Goal: Information Seeking & Learning: Check status

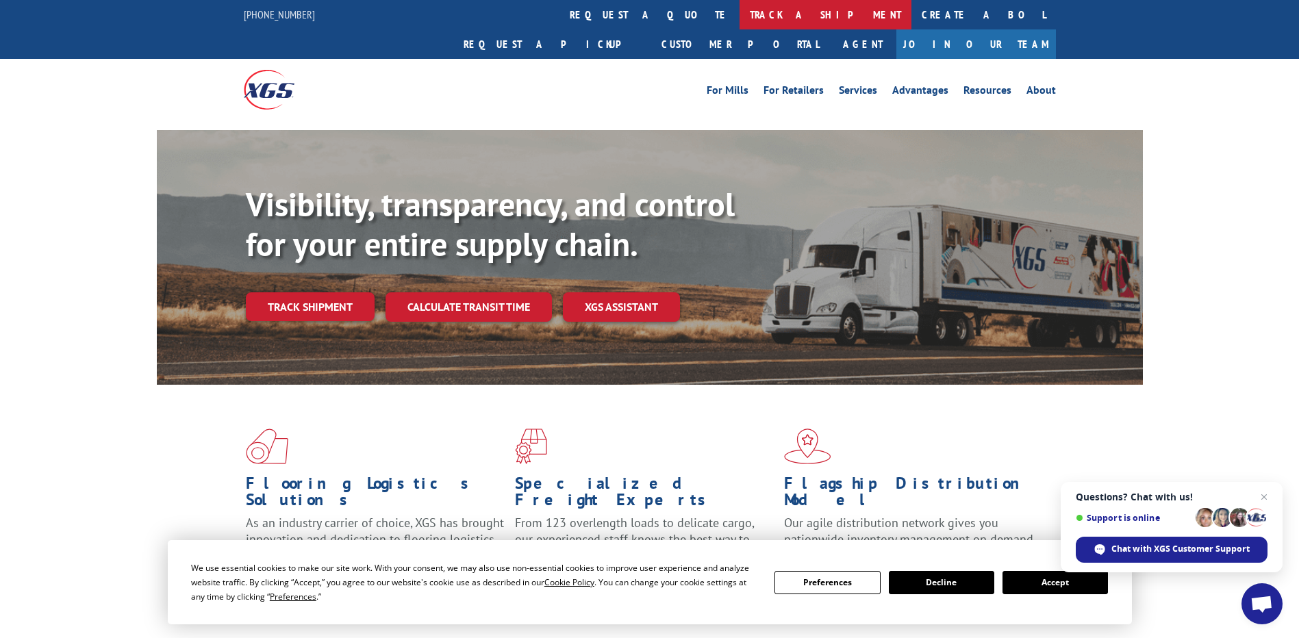
click at [740, 21] on link "track a shipment" at bounding box center [826, 14] width 172 height 29
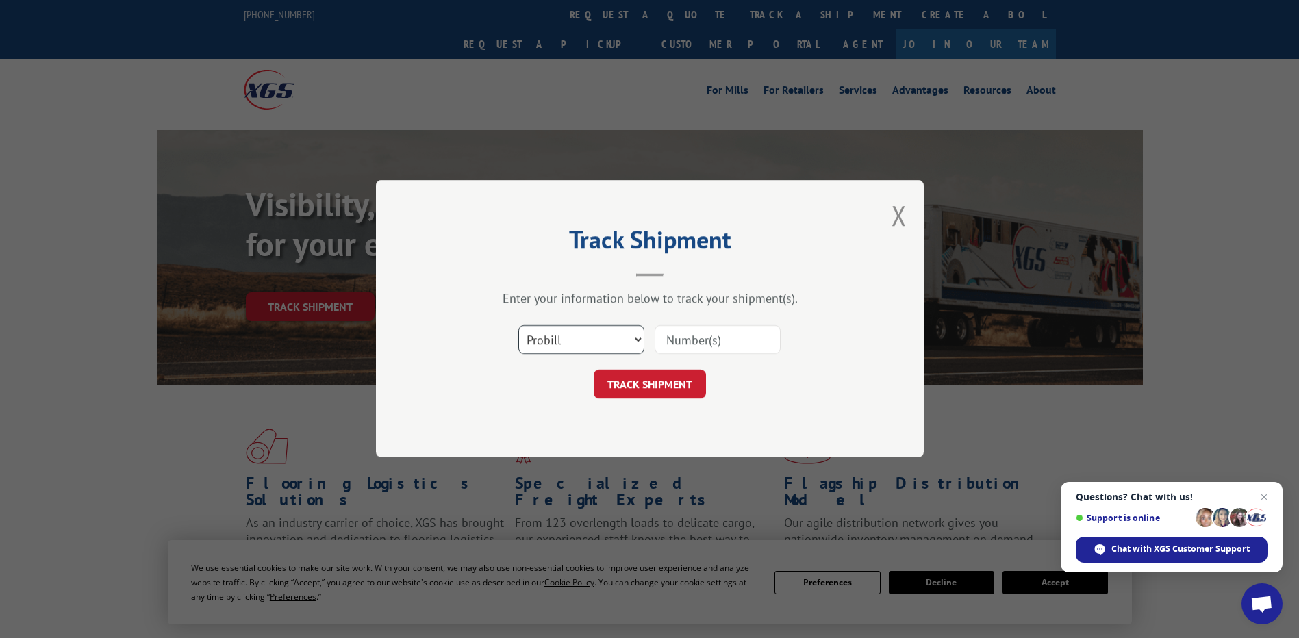
click at [605, 344] on select "Select category... Probill BOL PO" at bounding box center [581, 340] width 126 height 29
click at [713, 341] on input at bounding box center [718, 340] width 126 height 29
click at [723, 345] on input at bounding box center [718, 340] width 126 height 29
paste input "17409445"
type input "17409445"
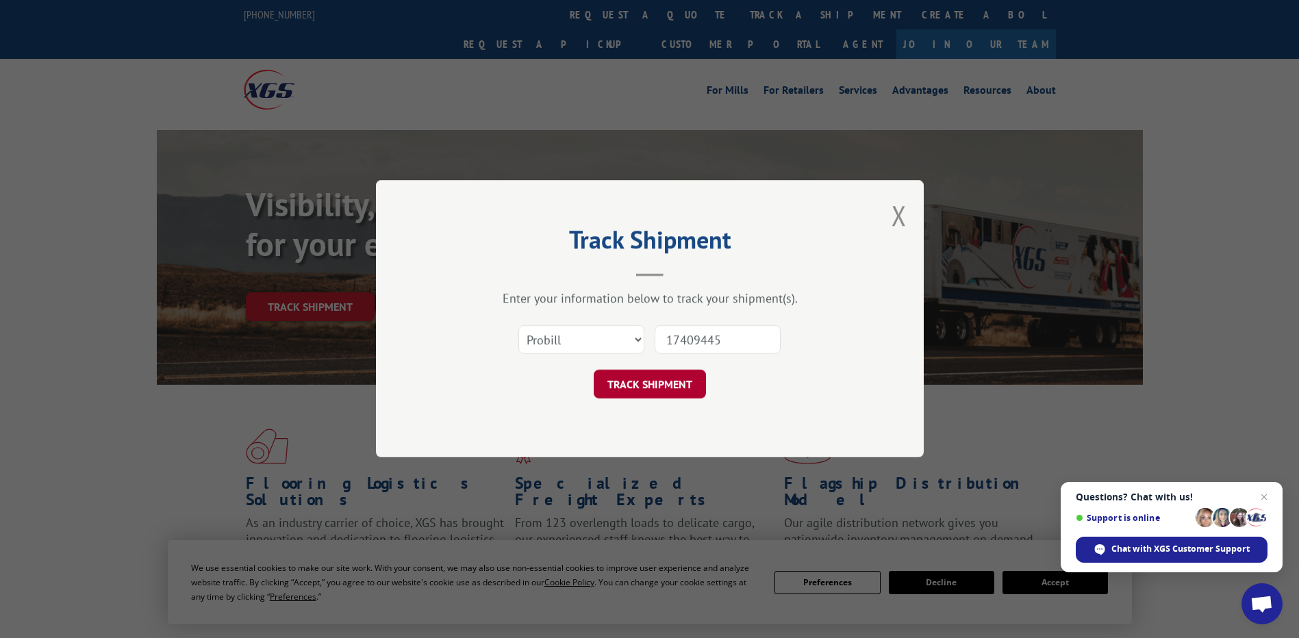
click at [671, 395] on button "TRACK SHIPMENT" at bounding box center [650, 384] width 112 height 29
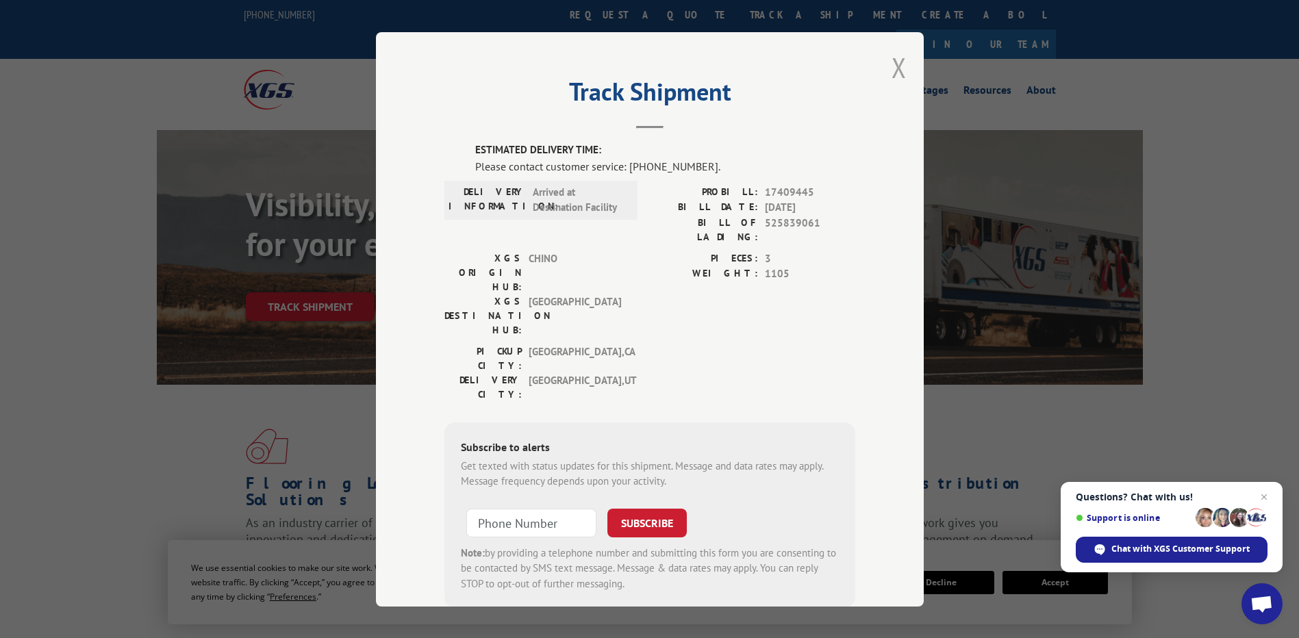
click at [901, 66] on div "Track Shipment ESTIMATED DELIVERY TIME: Please contact customer service: [PHONE…" at bounding box center [650, 319] width 548 height 575
click at [894, 72] on button "Close modal" at bounding box center [899, 67] width 15 height 36
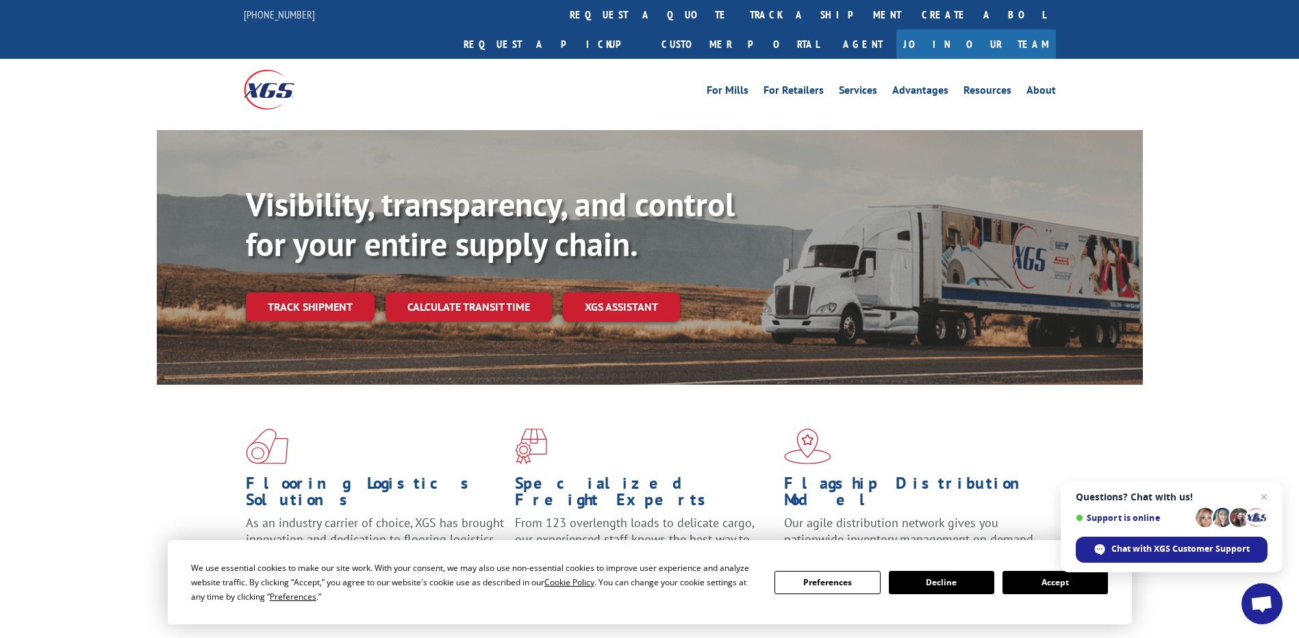
scroll to position [137, 0]
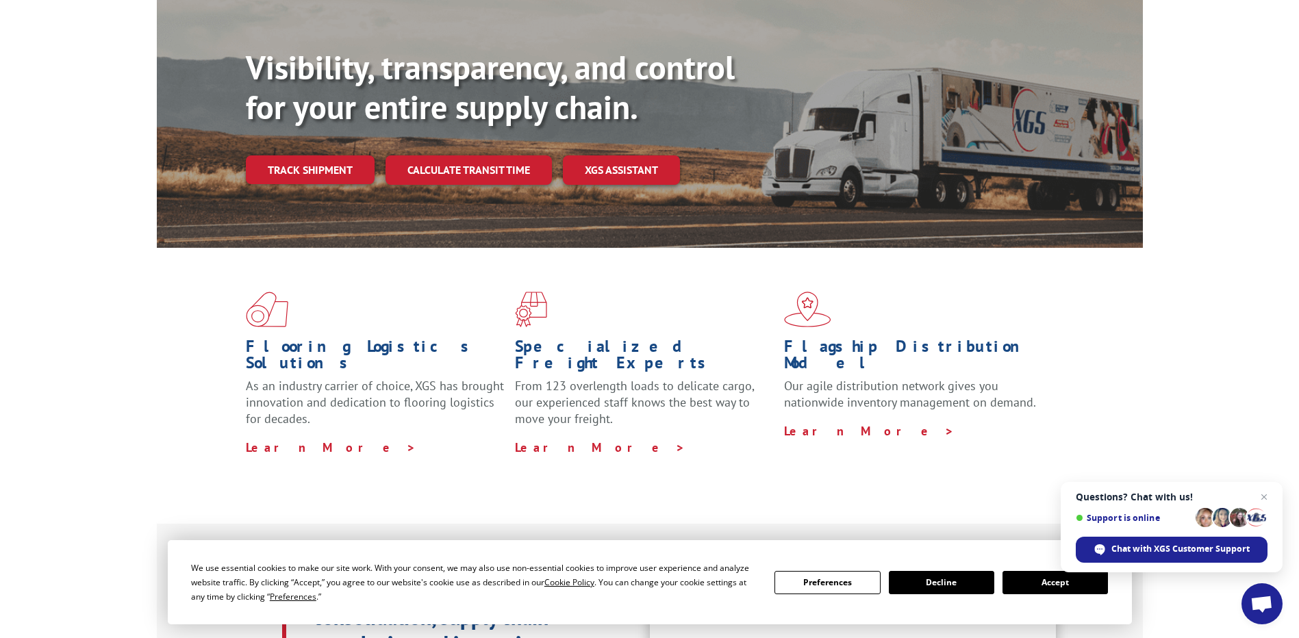
click at [1072, 582] on button "Accept" at bounding box center [1055, 582] width 105 height 23
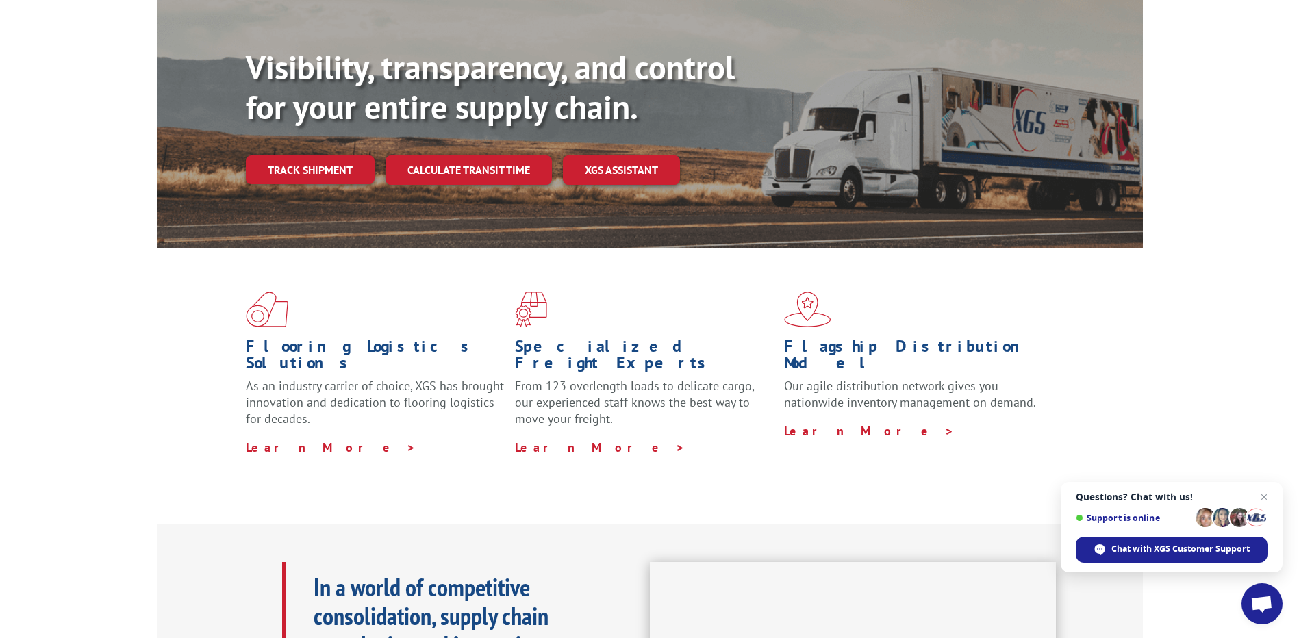
scroll to position [0, 0]
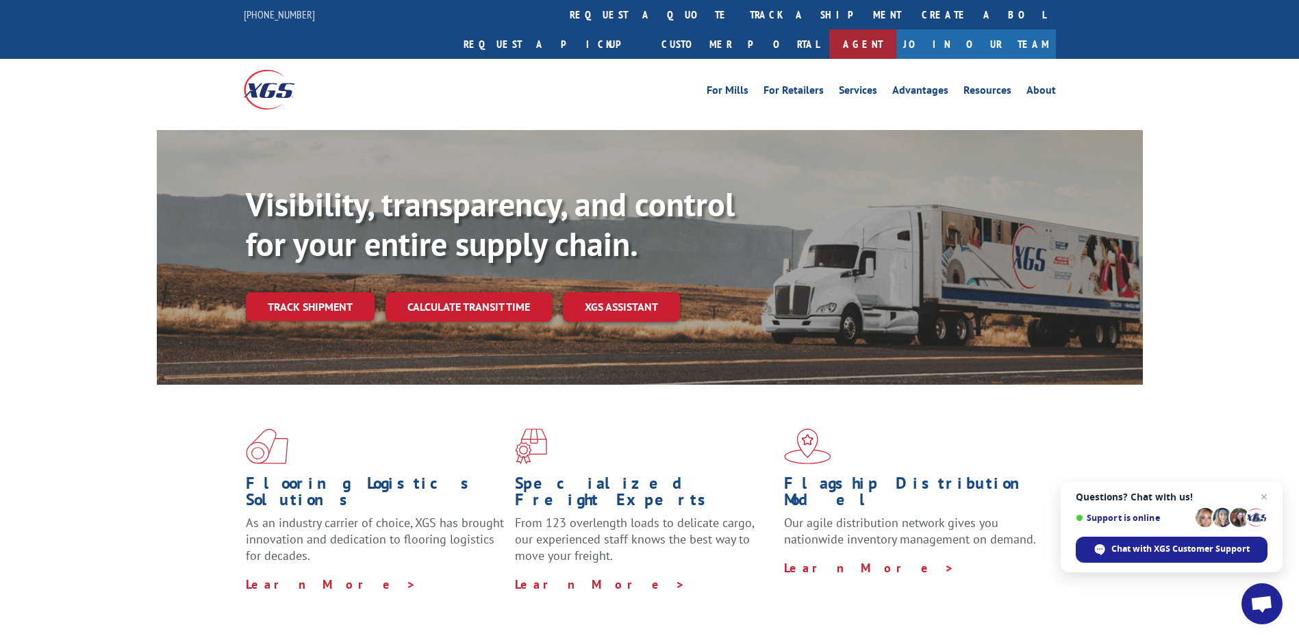
click at [896, 29] on link "Agent" at bounding box center [862, 43] width 67 height 29
click at [740, 16] on link "track a shipment" at bounding box center [826, 14] width 172 height 29
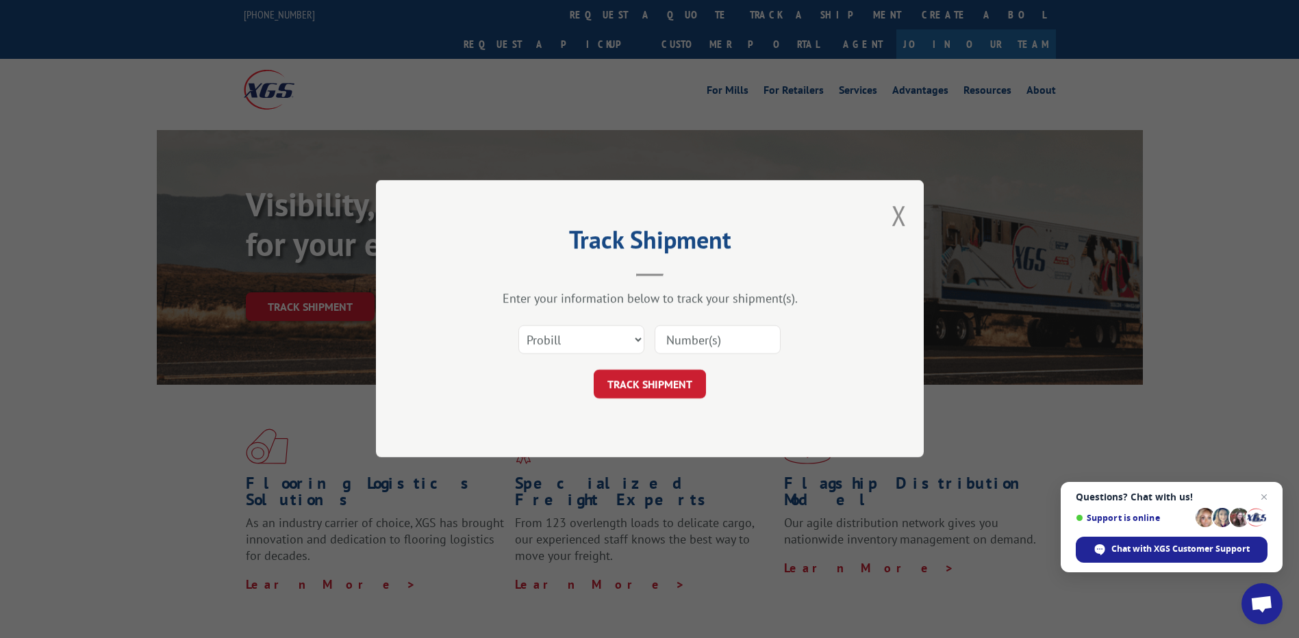
click at [676, 336] on input at bounding box center [718, 340] width 126 height 29
paste input "17409445"
type input "17409445"
click at [694, 383] on button "TRACK SHIPMENT" at bounding box center [650, 384] width 112 height 29
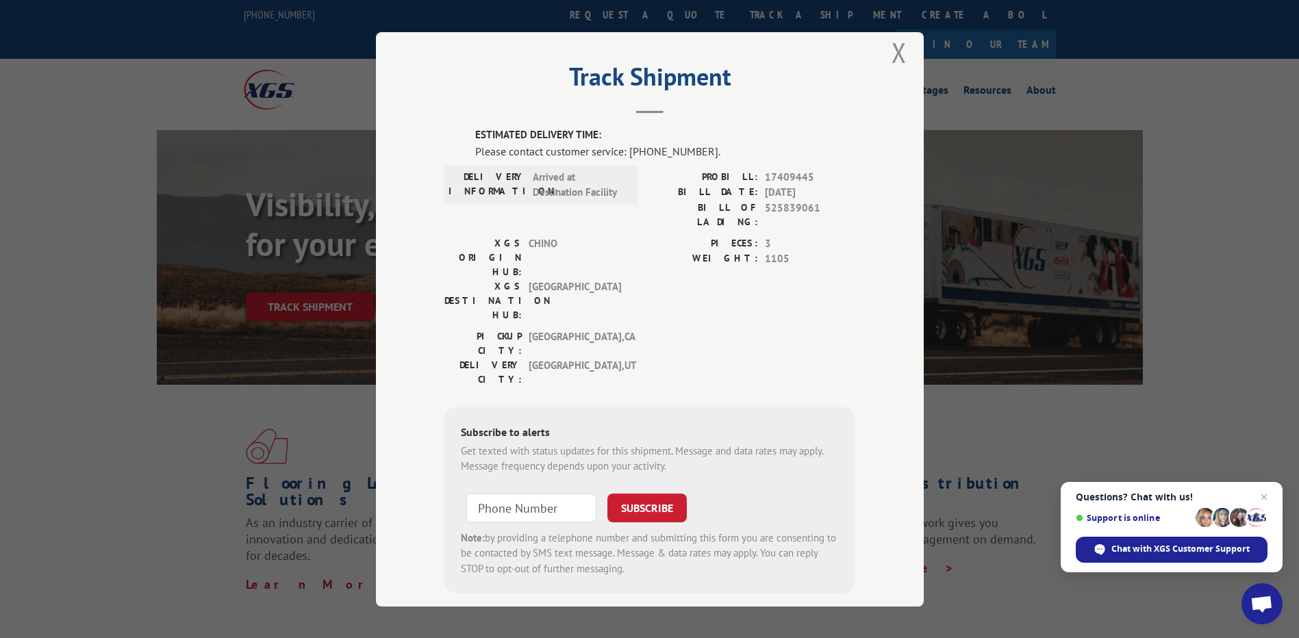
scroll to position [205, 0]
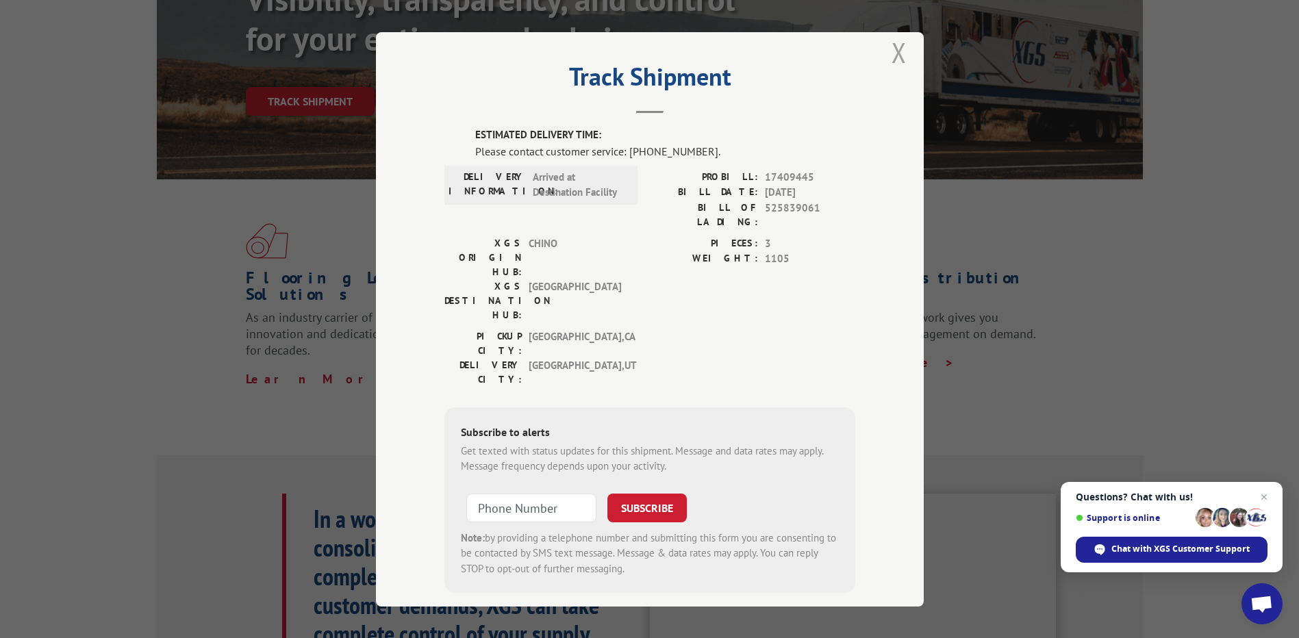
click at [894, 55] on button "Close modal" at bounding box center [899, 52] width 15 height 36
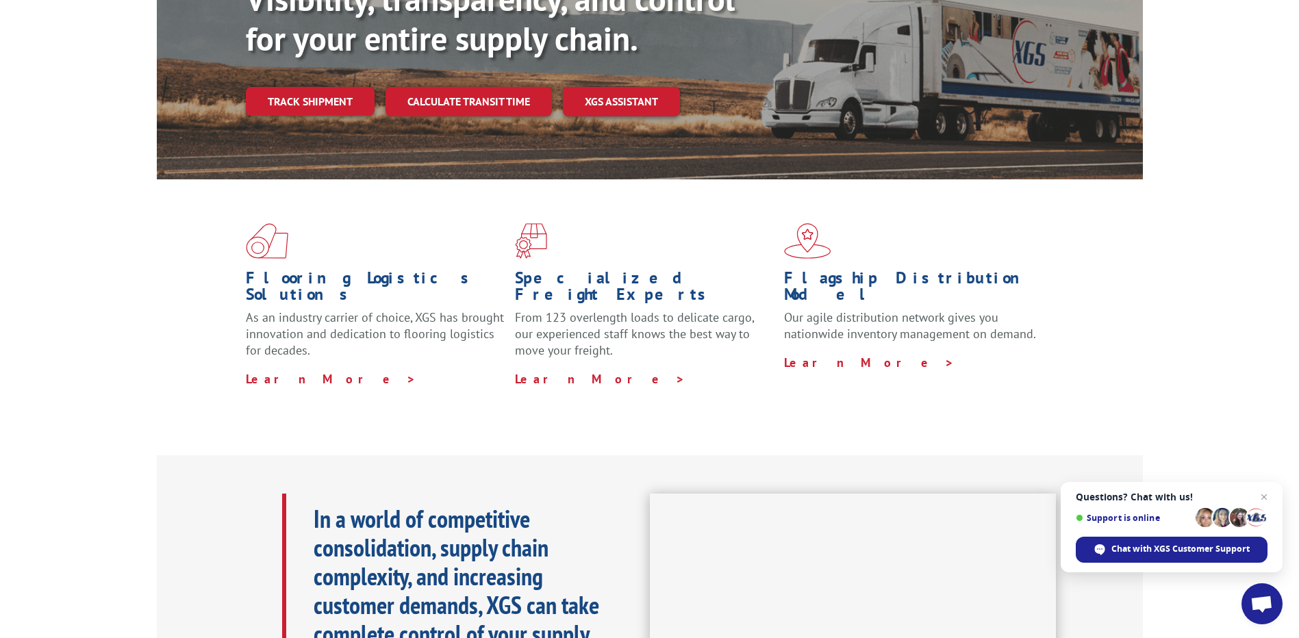
scroll to position [0, 0]
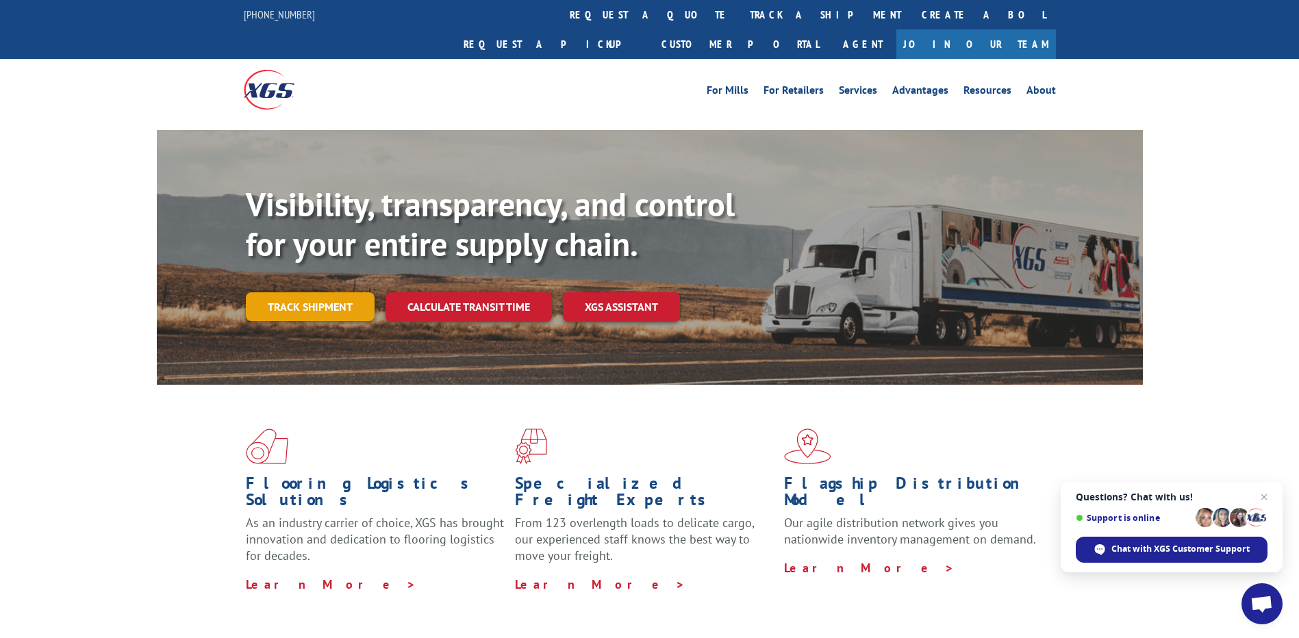
click at [333, 292] on link "Track shipment" at bounding box center [310, 306] width 129 height 29
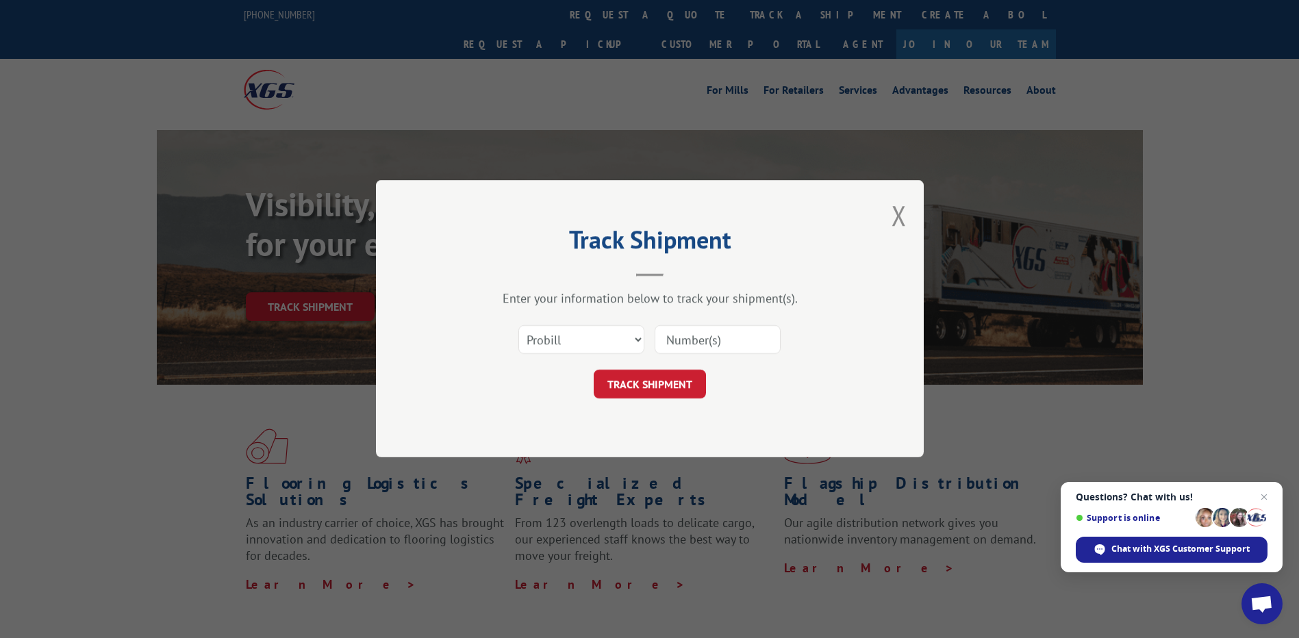
click at [684, 346] on input at bounding box center [718, 340] width 126 height 29
paste input "17409445"
type input "17409445"
click at [657, 382] on button "TRACK SHIPMENT" at bounding box center [650, 384] width 112 height 29
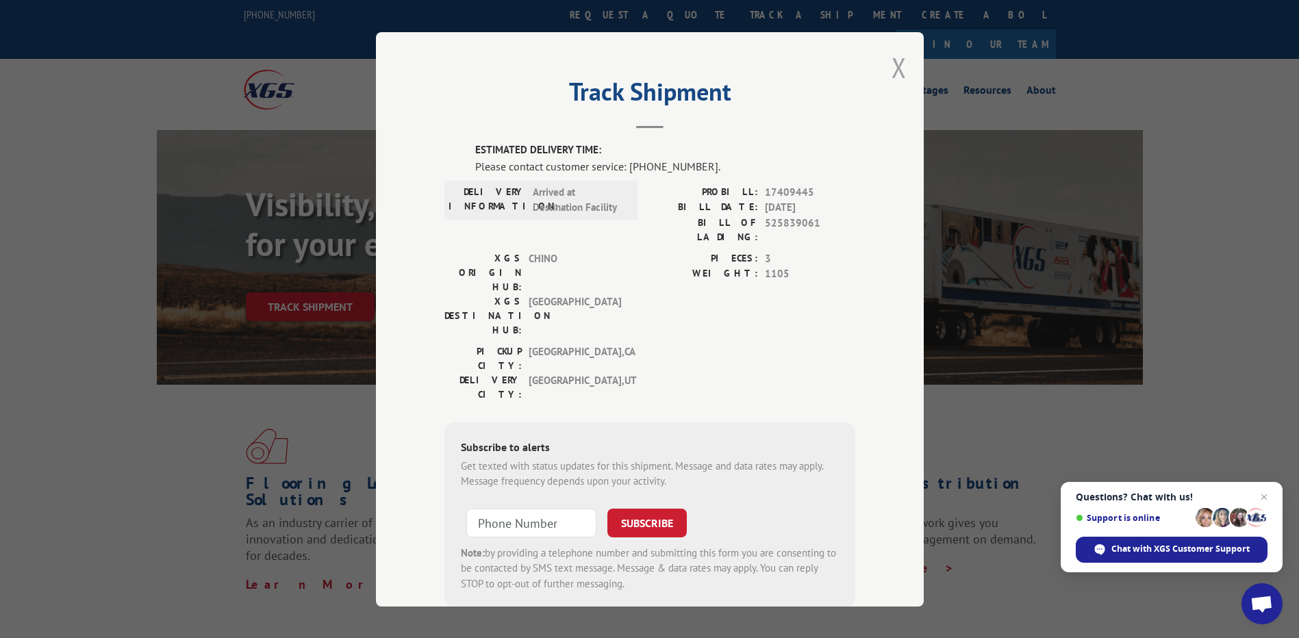
click at [895, 70] on button "Close modal" at bounding box center [899, 67] width 15 height 36
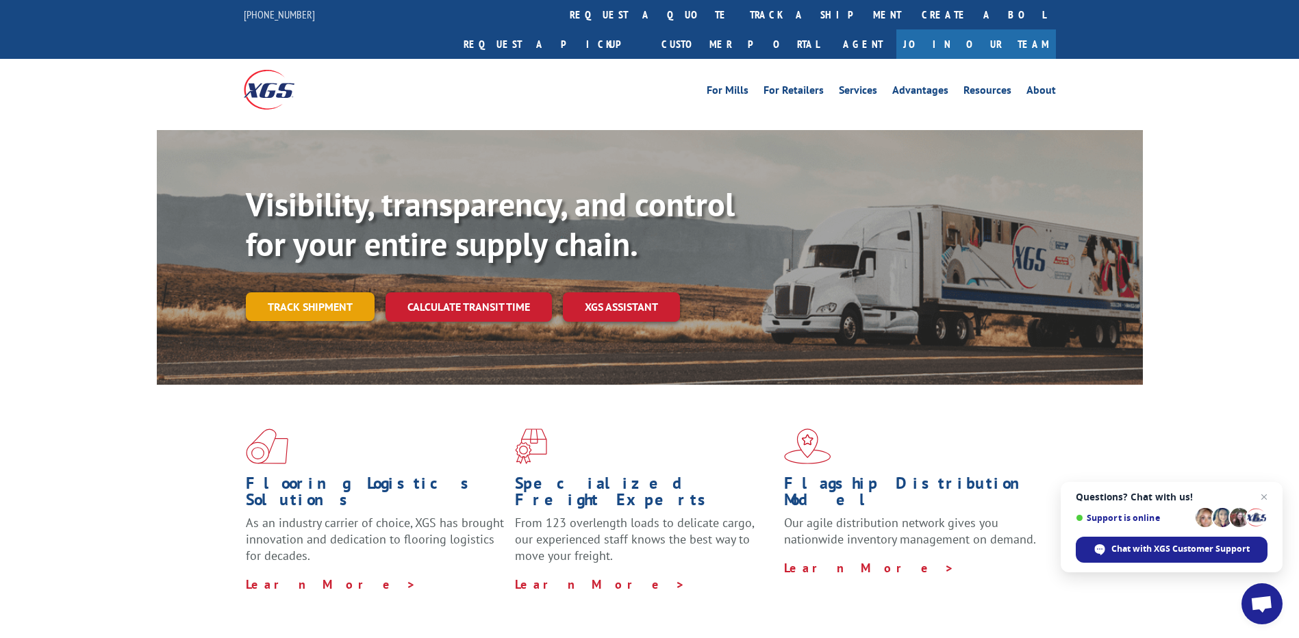
click at [327, 292] on link "Track shipment" at bounding box center [310, 306] width 129 height 29
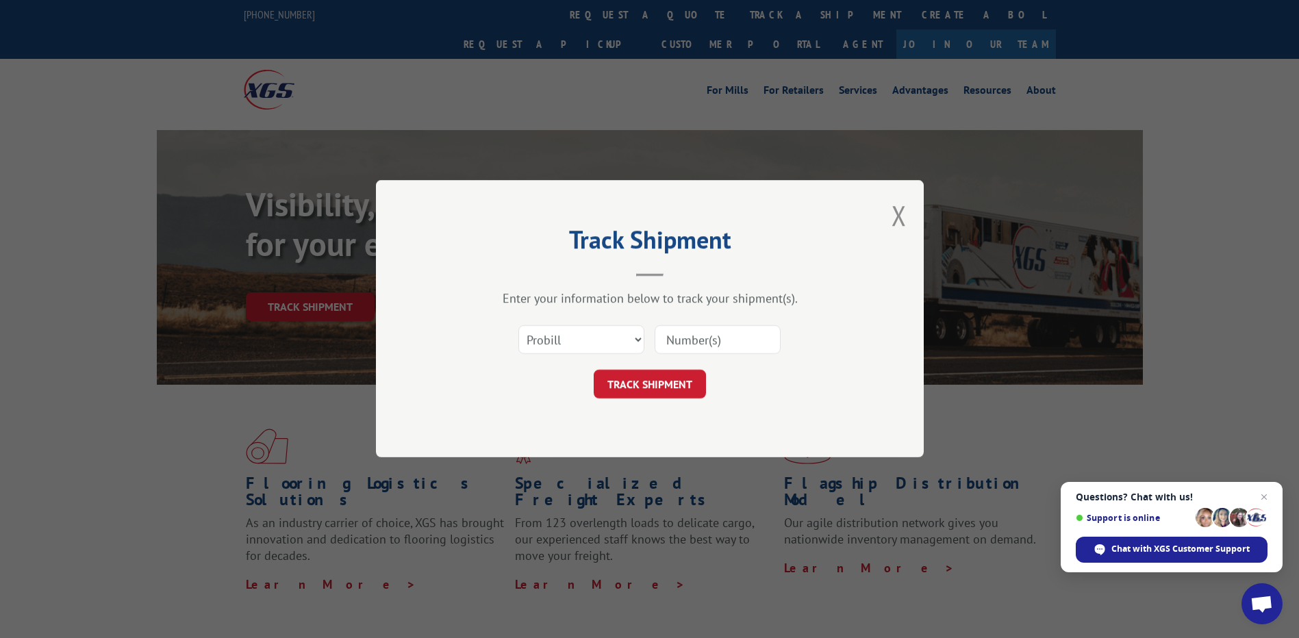
click at [720, 341] on input at bounding box center [718, 340] width 126 height 29
paste input "17409445"
type input "17409445"
click at [685, 386] on button "TRACK SHIPMENT" at bounding box center [650, 384] width 112 height 29
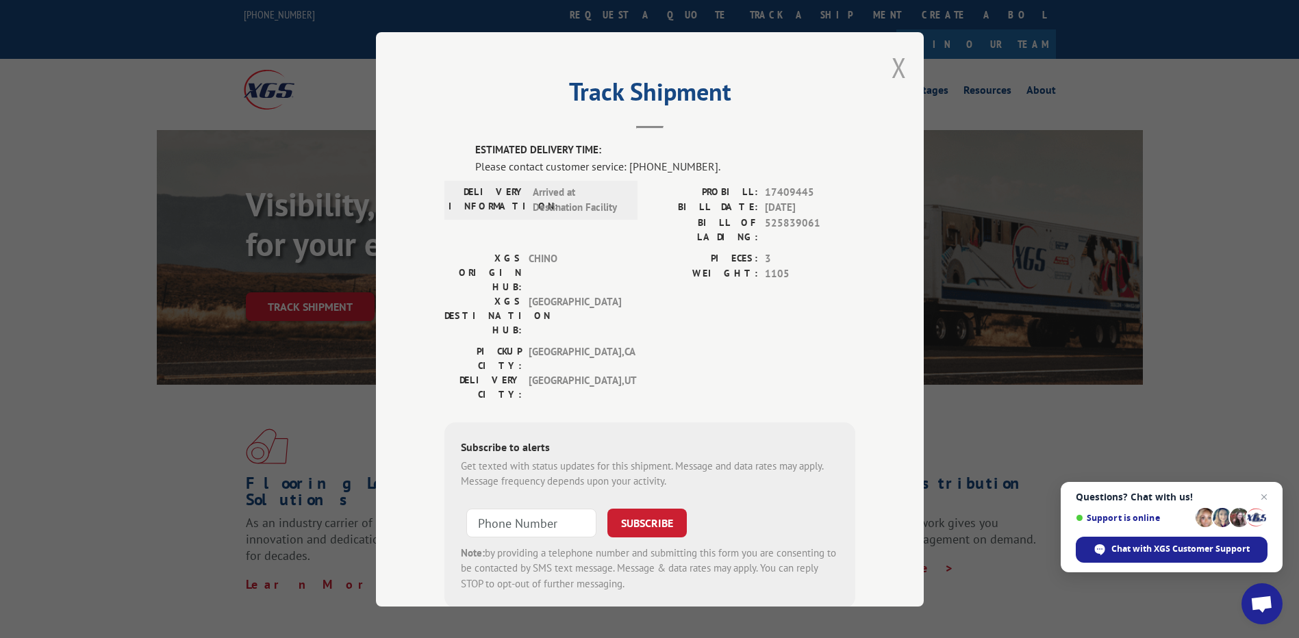
click at [896, 69] on button "Close modal" at bounding box center [899, 67] width 15 height 36
